Goal: Use online tool/utility: Utilize a website feature to perform a specific function

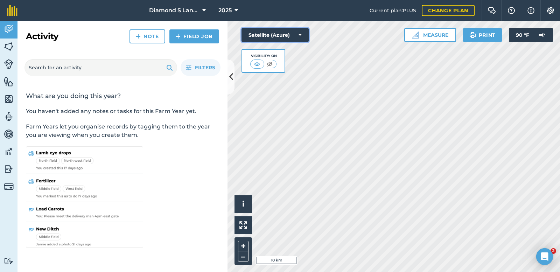
click at [268, 36] on button "Satellite (Azure)" at bounding box center [275, 35] width 67 height 14
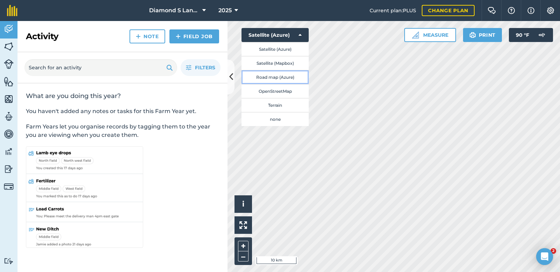
click at [268, 78] on button "Road map (Azure)" at bounding box center [275, 77] width 67 height 14
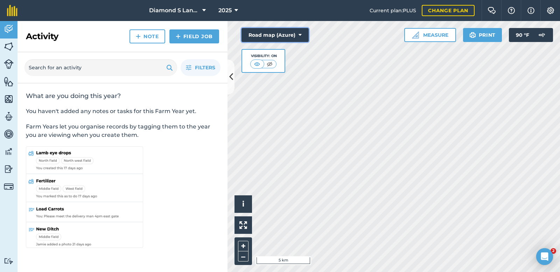
click at [263, 30] on button "Road map (Azure)" at bounding box center [275, 35] width 67 height 14
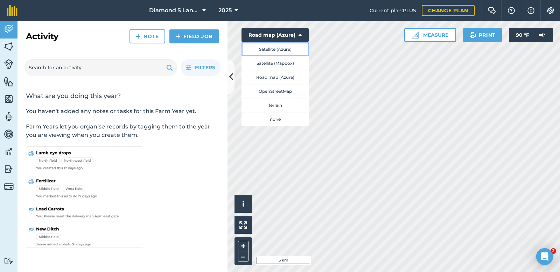
click at [270, 49] on button "Satellite (Azure)" at bounding box center [275, 49] width 67 height 14
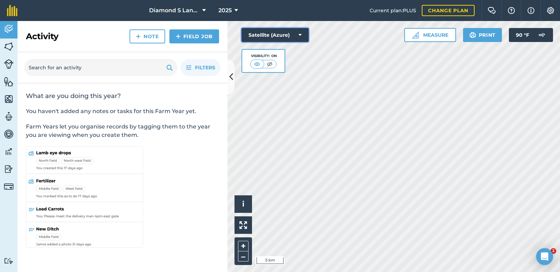
click at [278, 32] on button "Satellite (Azure)" at bounding box center [275, 35] width 67 height 14
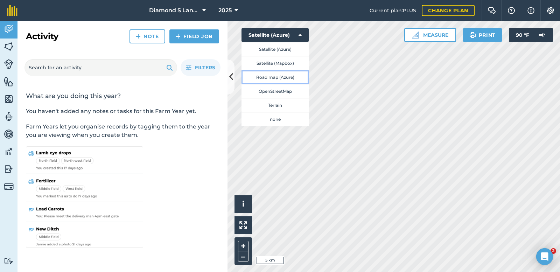
click at [270, 79] on button "Road map (Azure)" at bounding box center [275, 77] width 67 height 14
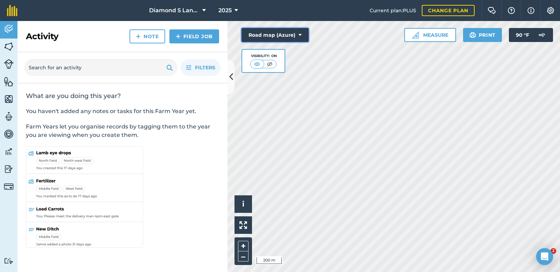
click at [273, 32] on button "Road map (Azure)" at bounding box center [275, 35] width 67 height 14
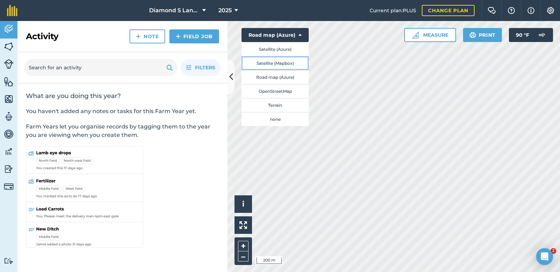
click at [273, 61] on button "Satellite (Mapbox)" at bounding box center [275, 63] width 67 height 14
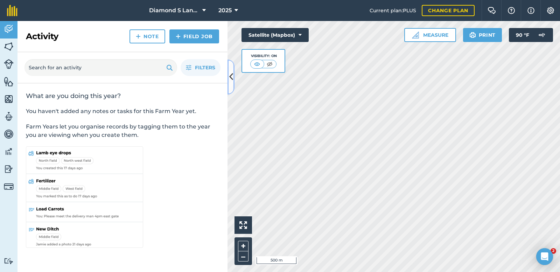
click at [229, 76] on icon at bounding box center [231, 77] width 4 height 12
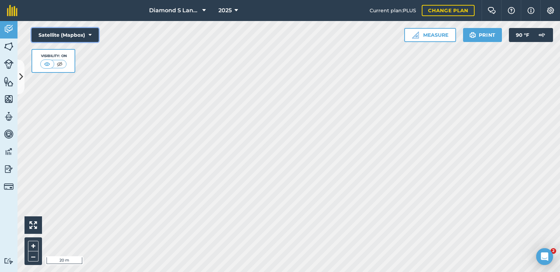
click at [48, 34] on button "Satellite (Mapbox)" at bounding box center [65, 35] width 67 height 14
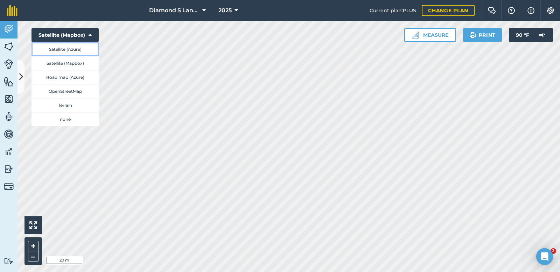
click at [63, 48] on button "Satellite (Azure)" at bounding box center [65, 49] width 67 height 14
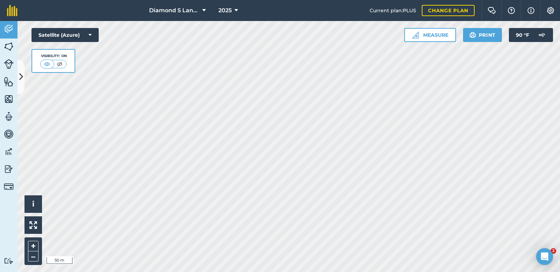
click at [104, 272] on html "Diamond S Land and Cattle 2025 Current plan : PLUS Change plan Farm Chat Help I…" at bounding box center [280, 136] width 560 height 272
click at [62, 39] on button "Satellite (Azure)" at bounding box center [65, 35] width 67 height 14
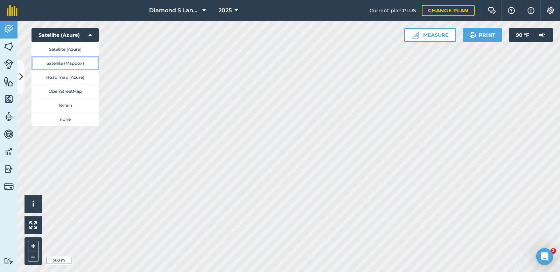
click at [58, 64] on button "Satellite (Mapbox)" at bounding box center [65, 63] width 67 height 14
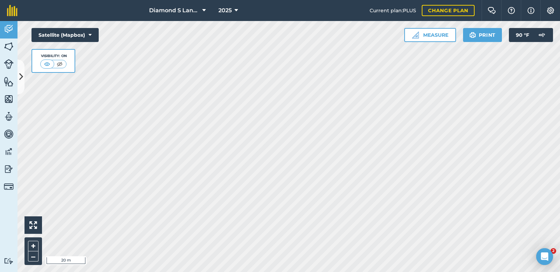
click at [263, 272] on html "Diamond S Land and Cattle 2025 Current plan : PLUS Change plan Farm Chat Help I…" at bounding box center [280, 136] width 560 height 272
click at [434, 34] on button "Measure" at bounding box center [431, 35] width 52 height 14
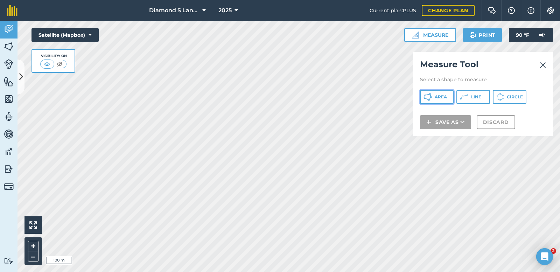
click at [434, 97] on button "Area" at bounding box center [437, 97] width 34 height 14
